Goal: Ask a question

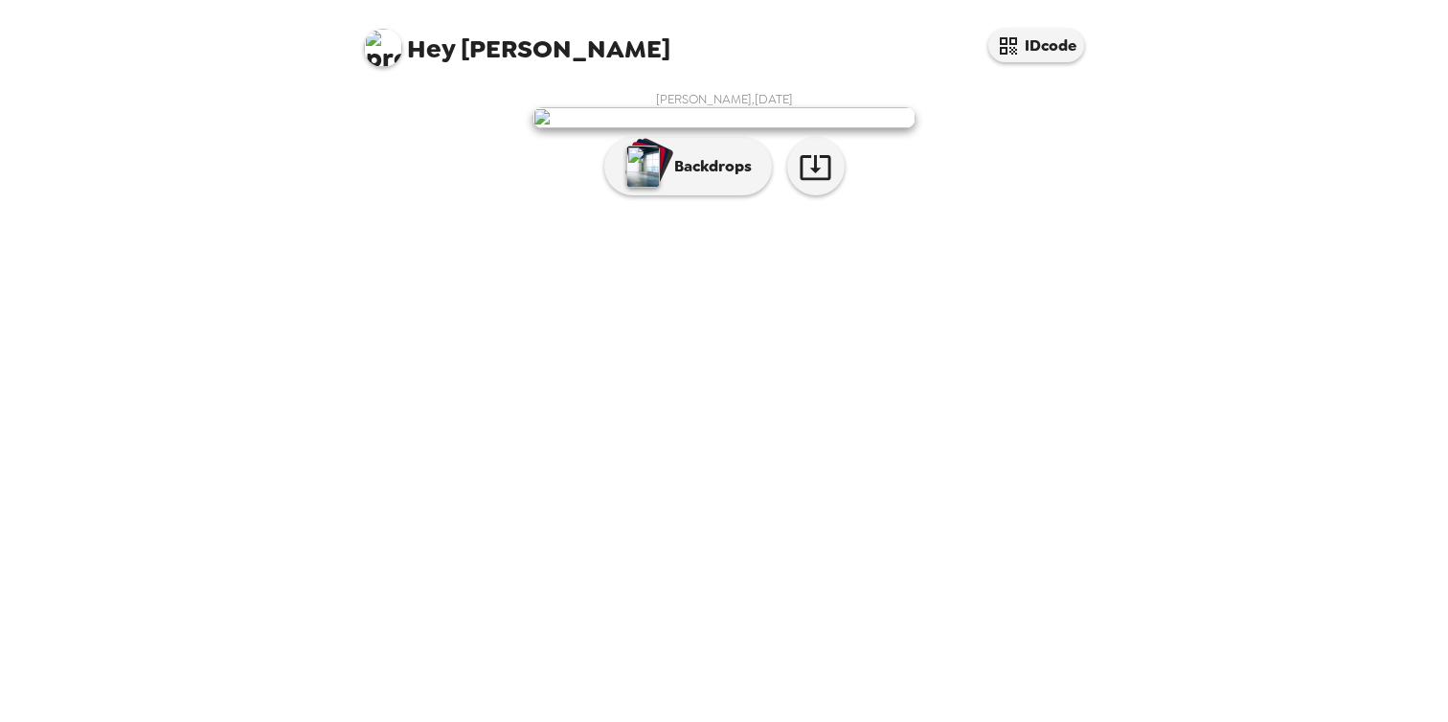
click at [458, 52] on span "Hey [PERSON_NAME]" at bounding box center [517, 40] width 306 height 43
click at [403, 57] on span "Hey [PERSON_NAME]" at bounding box center [517, 40] width 306 height 43
click at [394, 57] on img at bounding box center [383, 48] width 38 height 38
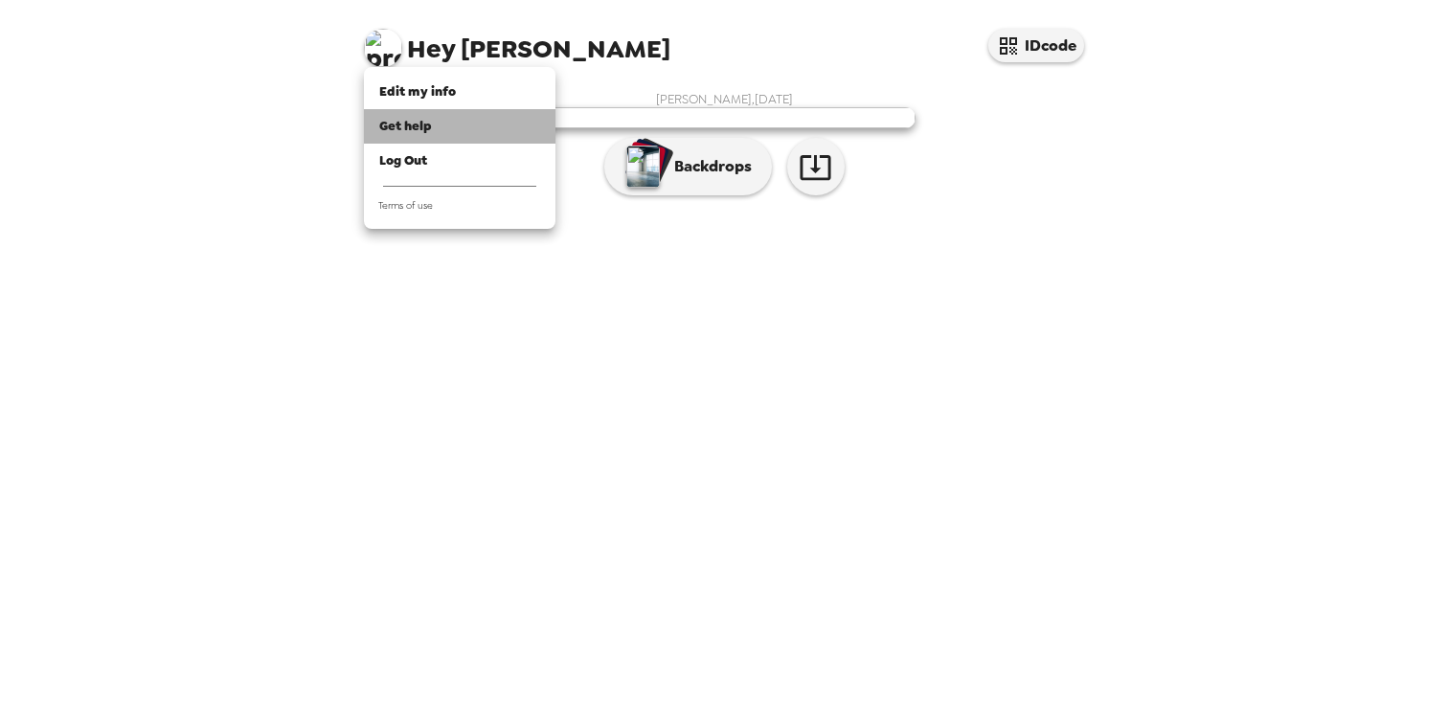
click at [474, 124] on div "Get help" at bounding box center [459, 126] width 161 height 19
click at [1010, 55] on div at bounding box center [724, 361] width 1448 height 722
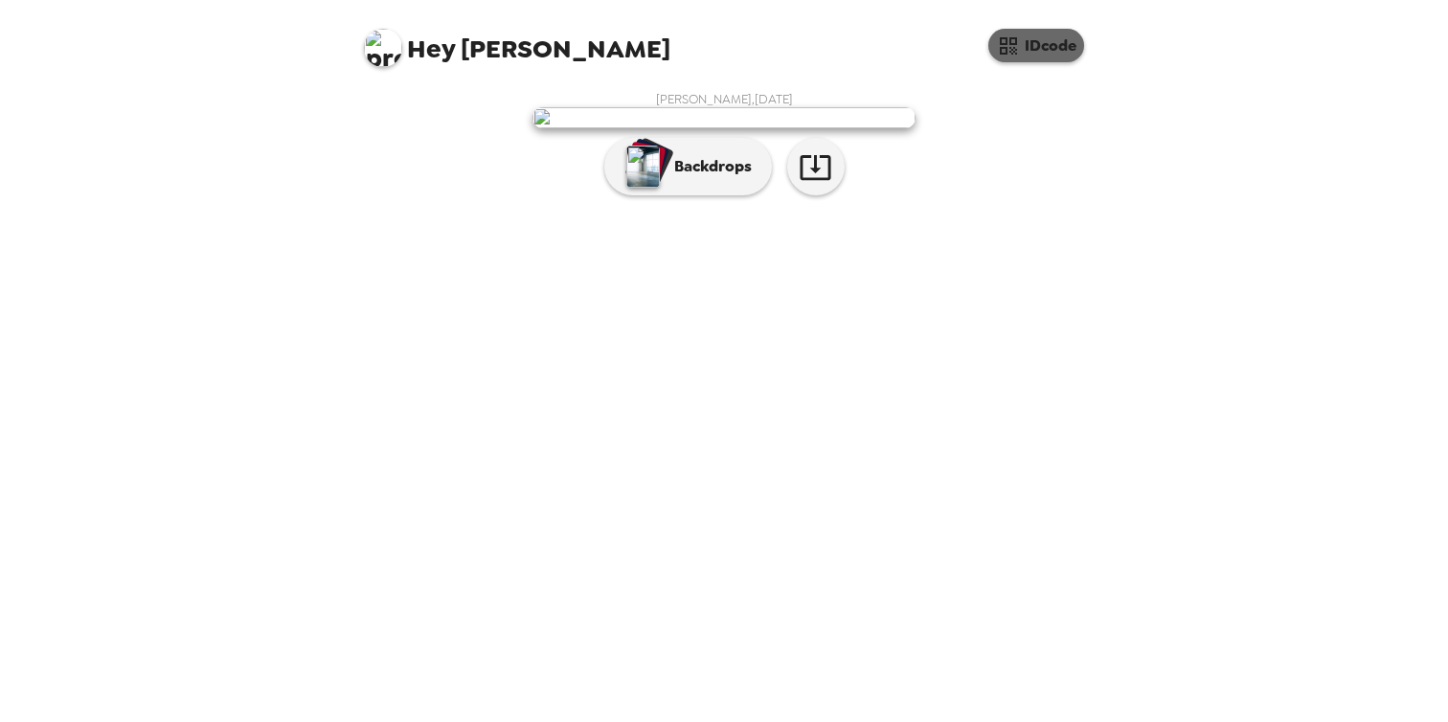
click at [1019, 43] on button "IDcode" at bounding box center [1036, 46] width 96 height 34
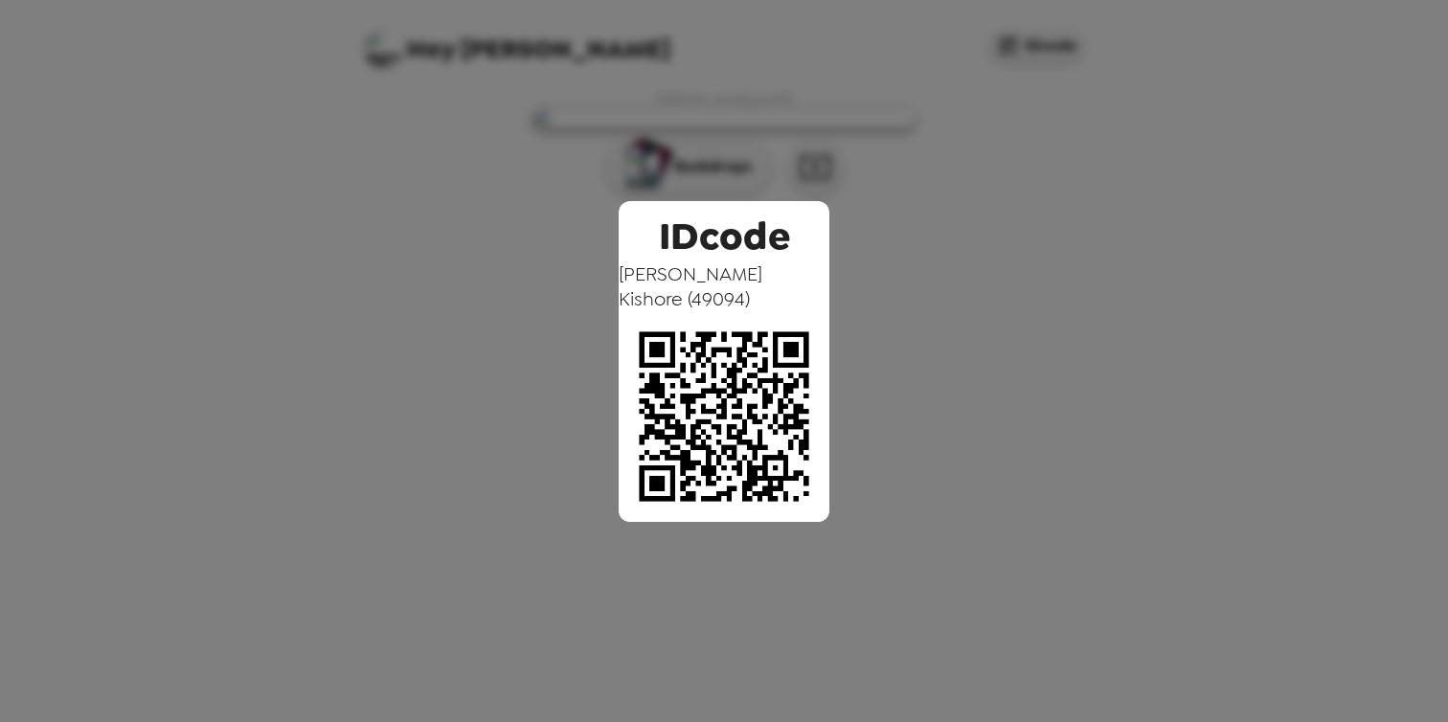
click at [1073, 260] on div "IDcode Rupali Kishore ( 49094 )" at bounding box center [724, 361] width 1448 height 722
